Goal: Task Accomplishment & Management: Manage account settings

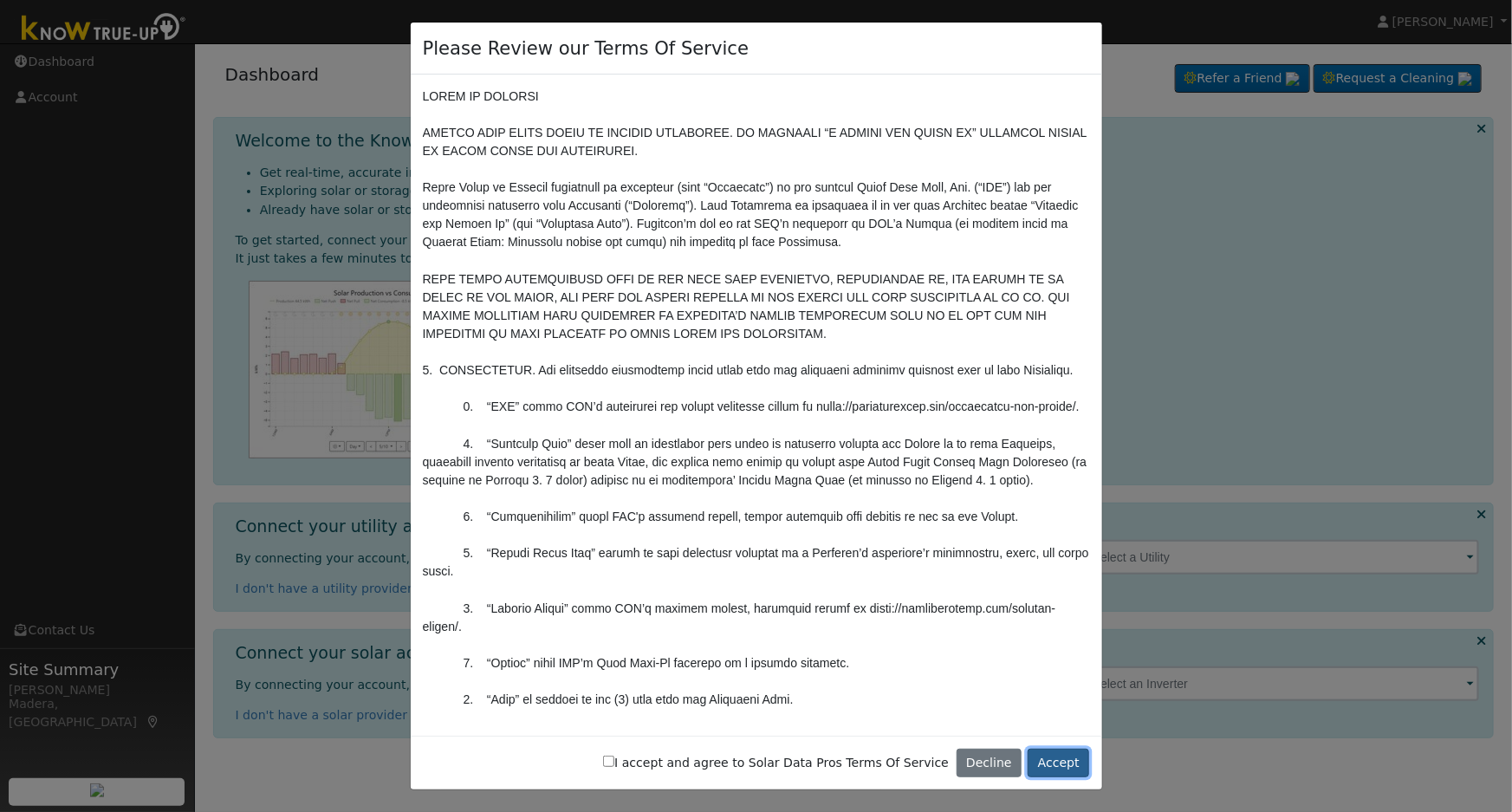
click at [1084, 766] on button "Accept" at bounding box center [1058, 763] width 62 height 29
click at [1066, 765] on button "Accept" at bounding box center [1058, 763] width 62 height 29
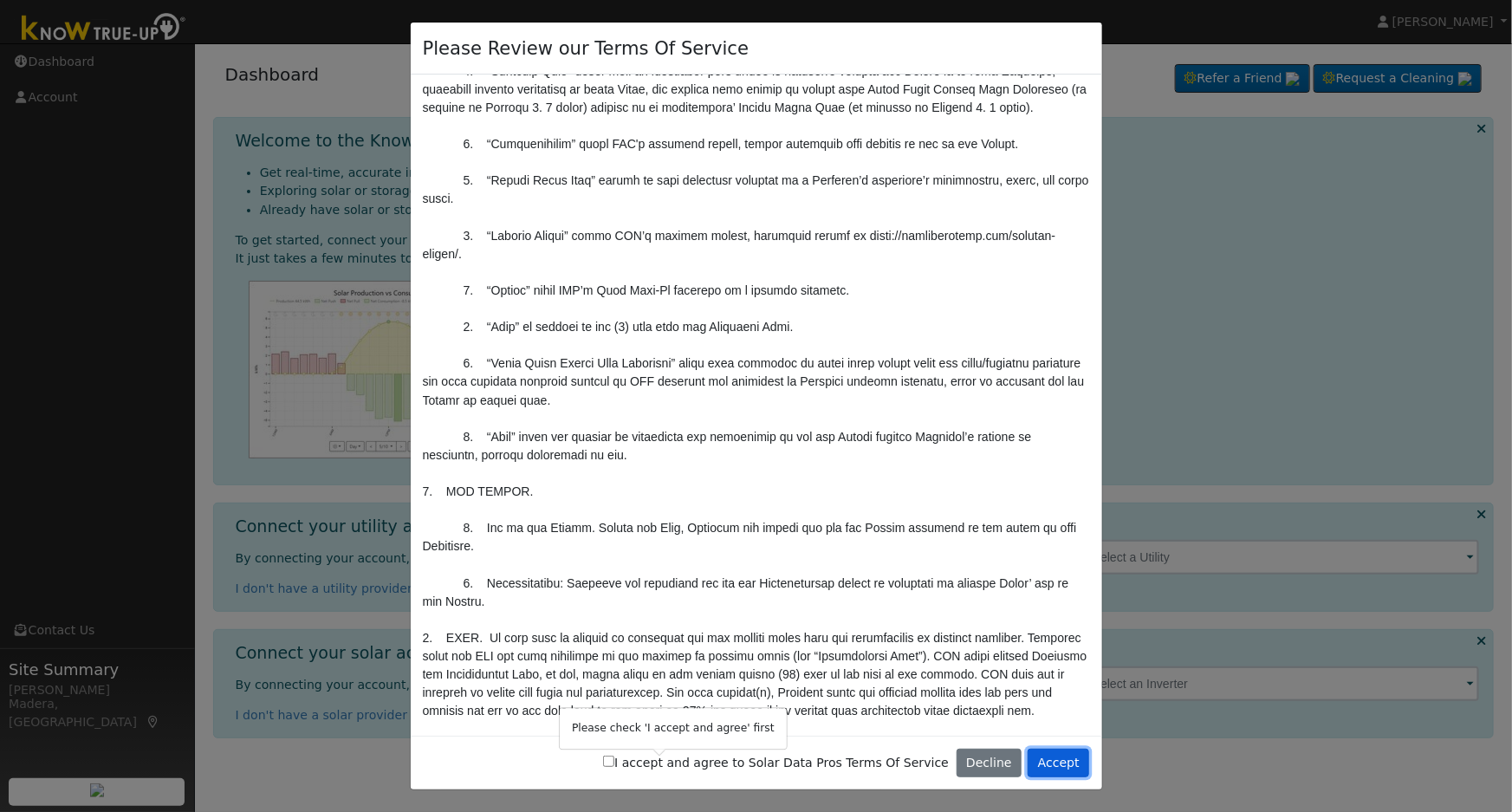
scroll to position [375, 0]
click at [614, 761] on input "I accept and agree to Solar Data Pros Terms Of Service" at bounding box center [609, 761] width 11 height 11
checkbox input "true"
click at [1060, 758] on button "Accept" at bounding box center [1058, 763] width 62 height 29
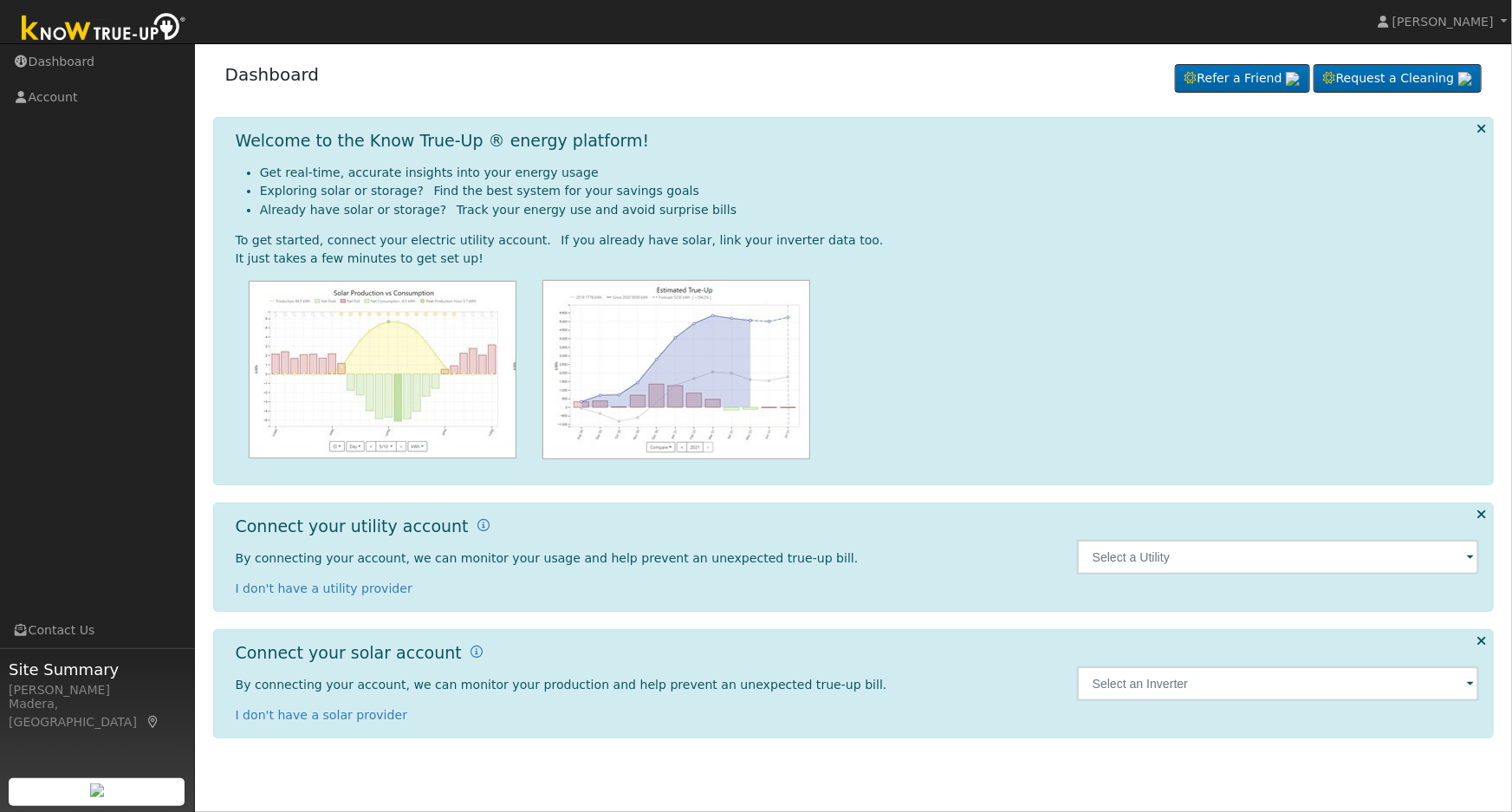
click at [1470, 556] on span at bounding box center [1470, 558] width 7 height 20
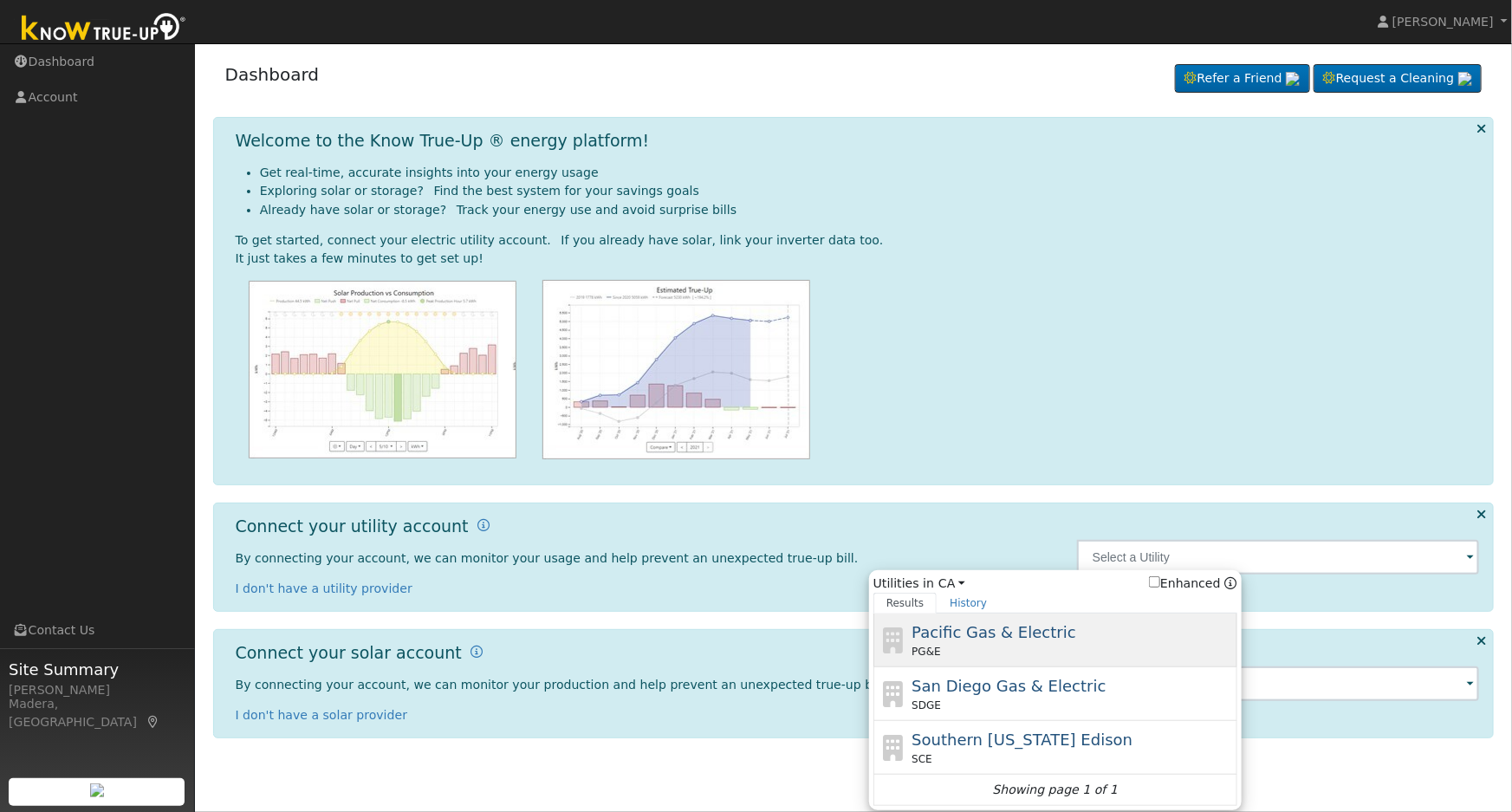
click at [1153, 630] on div "Pacific Gas & Electric PG&E" at bounding box center [1072, 639] width 321 height 39
type input "PG&E"
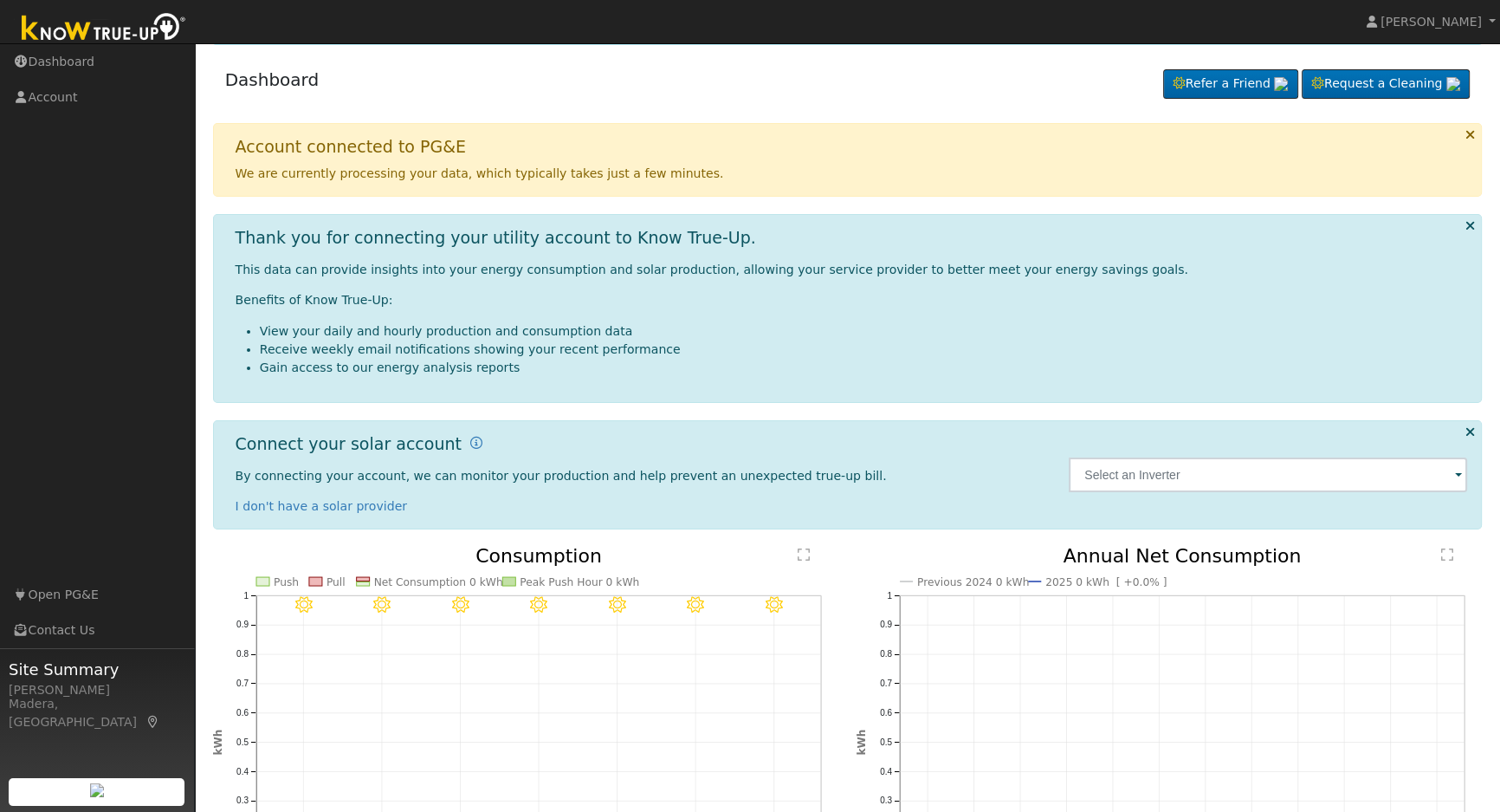
scroll to position [5, 0]
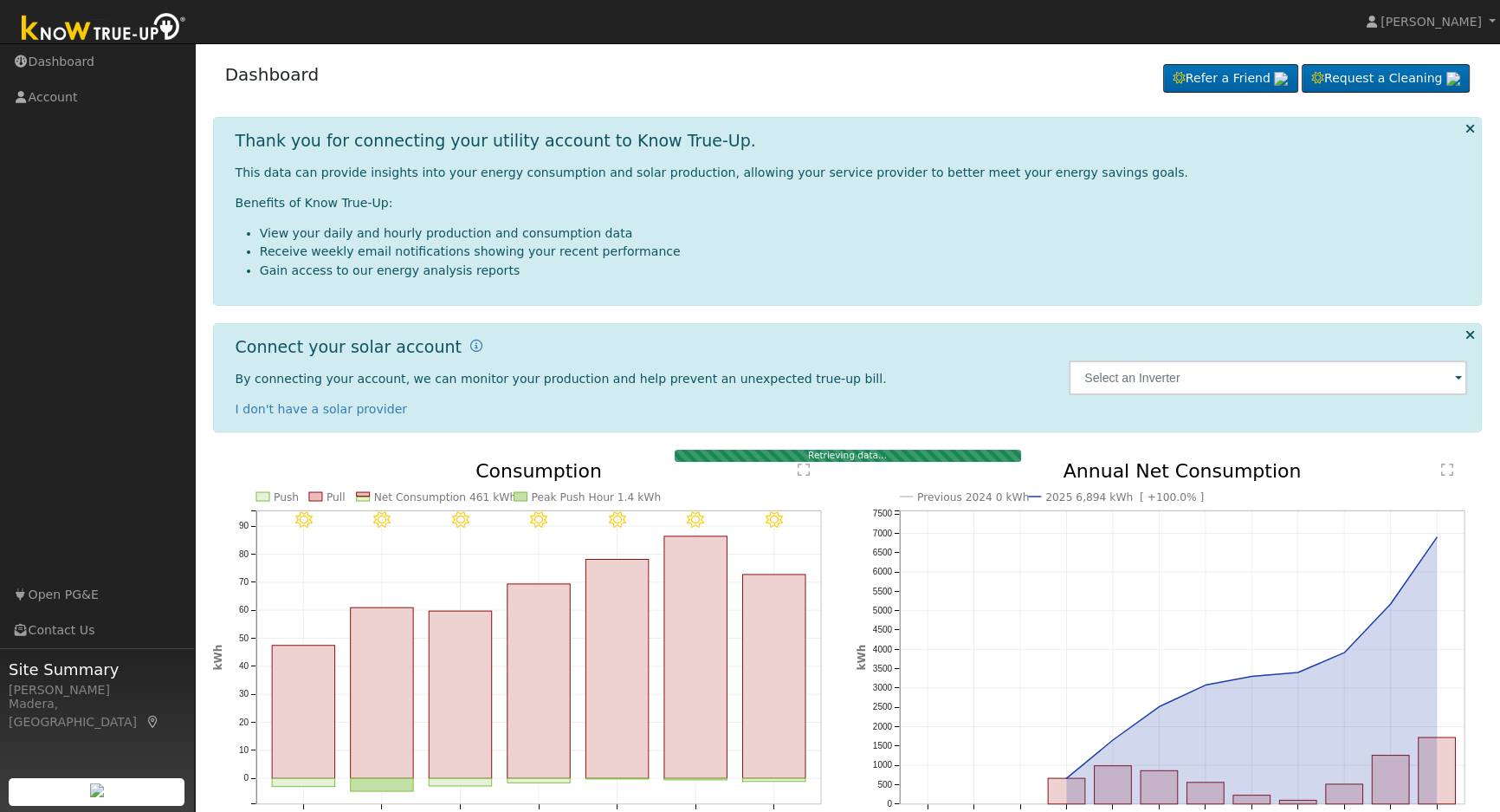
click at [145, 35] on img at bounding box center [104, 28] width 182 height 39
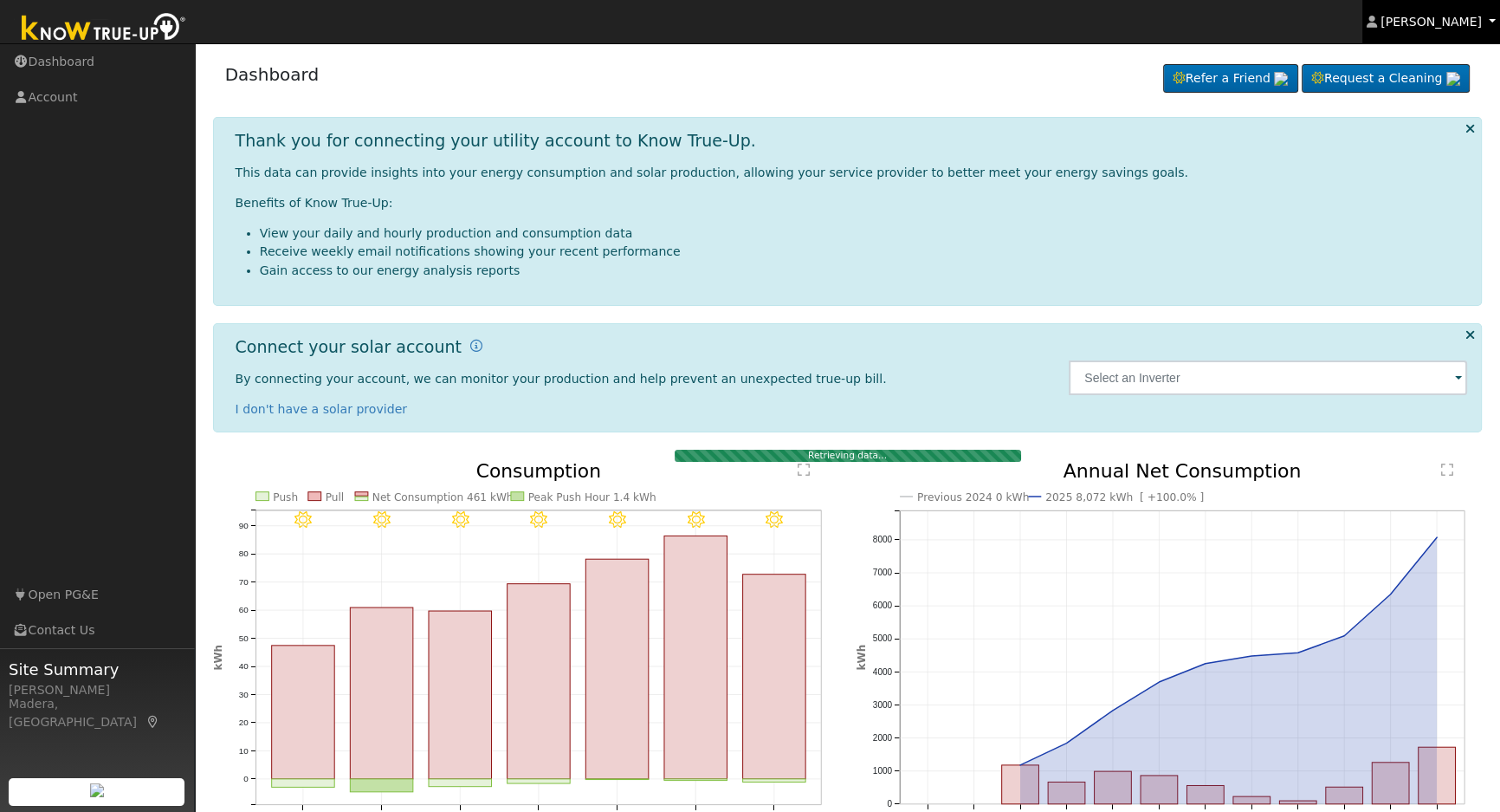
click at [1447, 20] on span "[PERSON_NAME]" at bounding box center [1431, 22] width 101 height 14
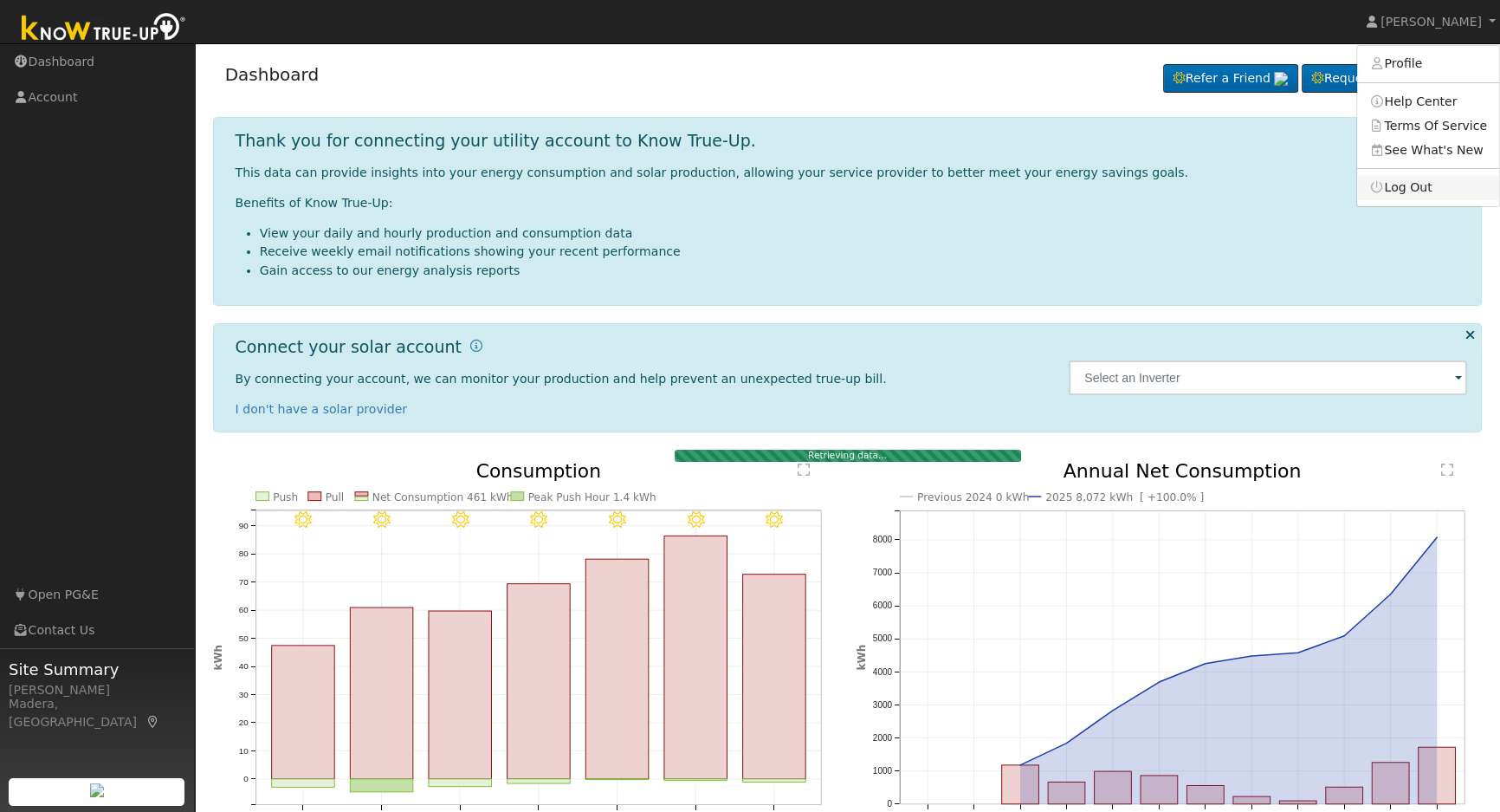
click at [1441, 195] on link "Log Out" at bounding box center [1428, 188] width 142 height 25
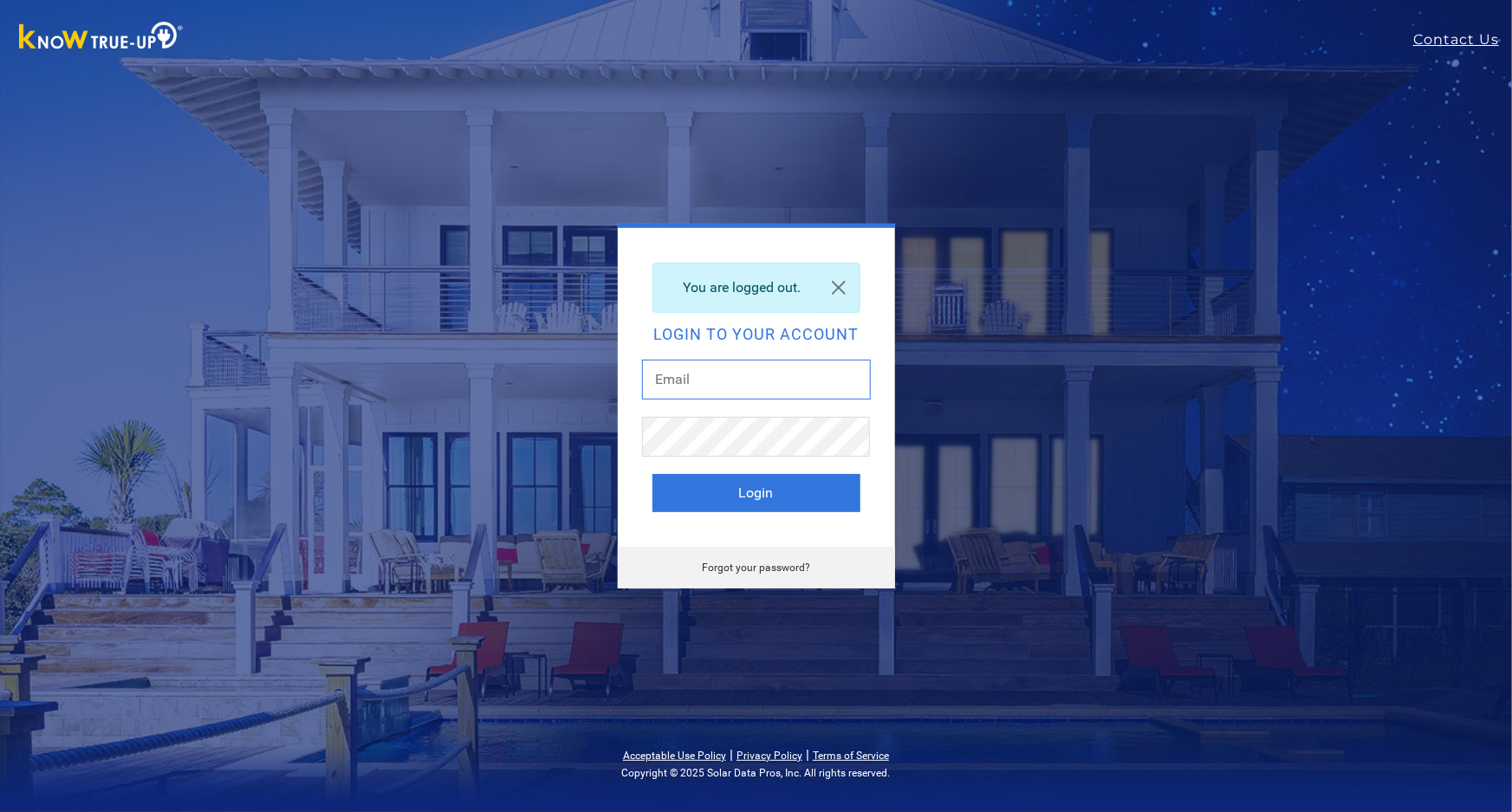
click at [833, 371] on input "text" at bounding box center [756, 379] width 228 height 40
type input "[EMAIL_ADDRESS][DOMAIN_NAME]"
click at [797, 489] on button "Login" at bounding box center [756, 493] width 208 height 38
